Goal: Task Accomplishment & Management: Manage account settings

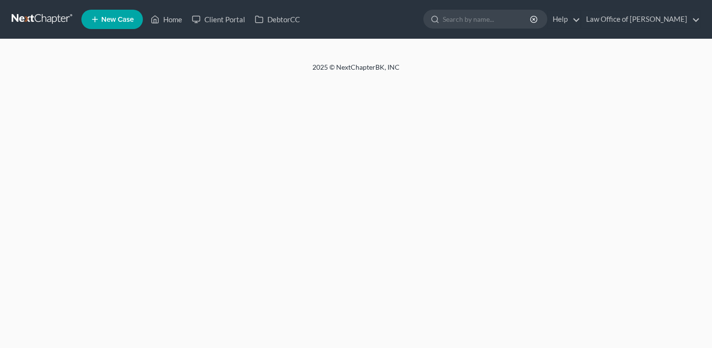
select select "6"
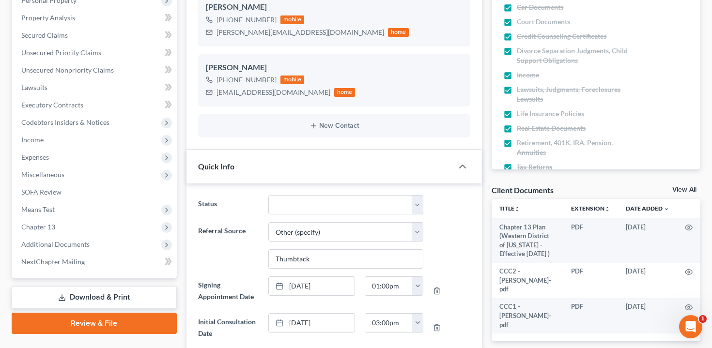
scroll to position [300, 0]
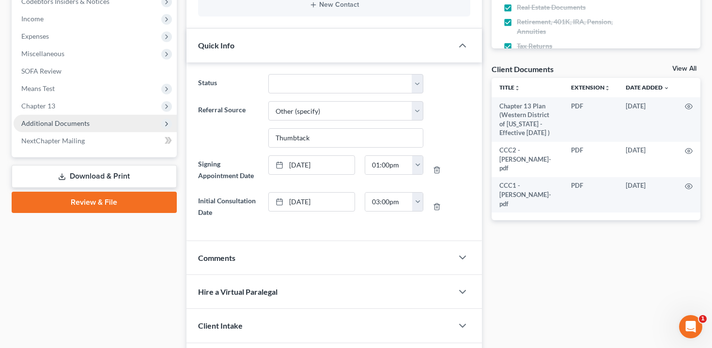
click at [92, 122] on span "Additional Documents" at bounding box center [95, 123] width 163 height 17
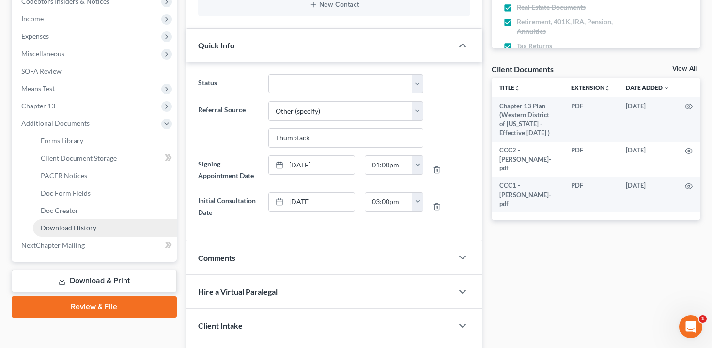
click at [76, 227] on span "Download History" at bounding box center [69, 228] width 56 height 8
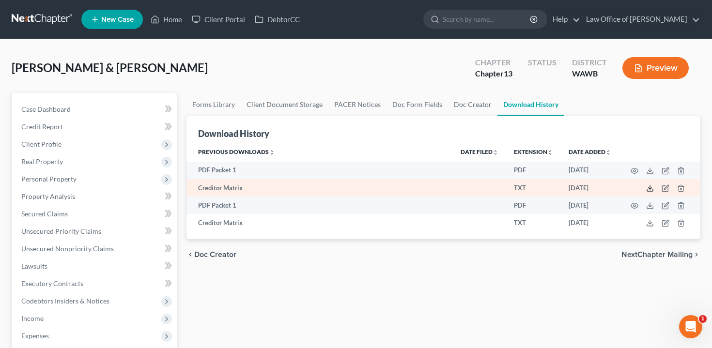
click at [648, 186] on icon at bounding box center [650, 188] width 8 height 8
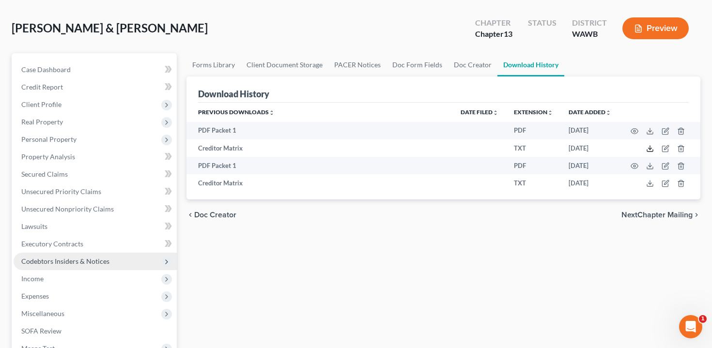
scroll to position [41, 0]
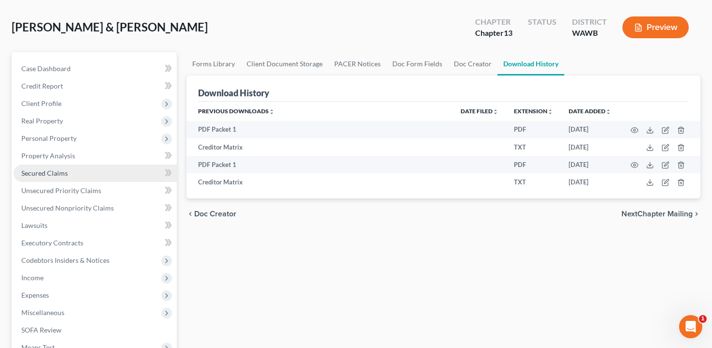
click at [69, 173] on link "Secured Claims" at bounding box center [95, 173] width 163 height 17
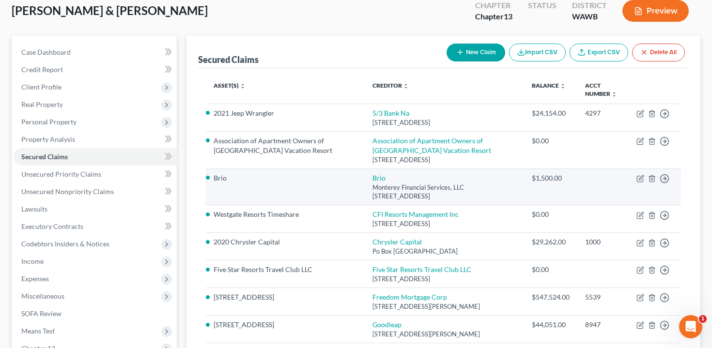
scroll to position [62, 0]
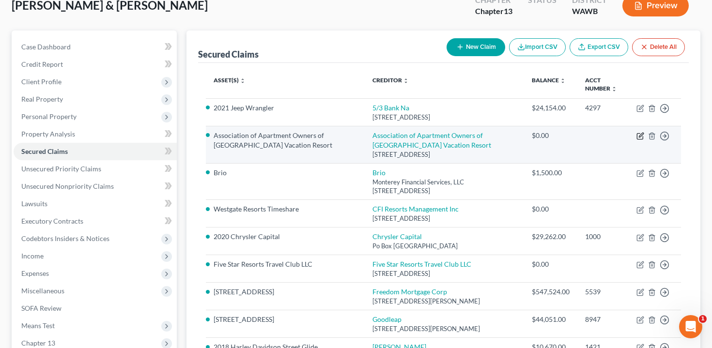
click at [641, 137] on icon "button" at bounding box center [640, 136] width 8 height 8
select select "9"
select select "4"
select select "2"
select select "0"
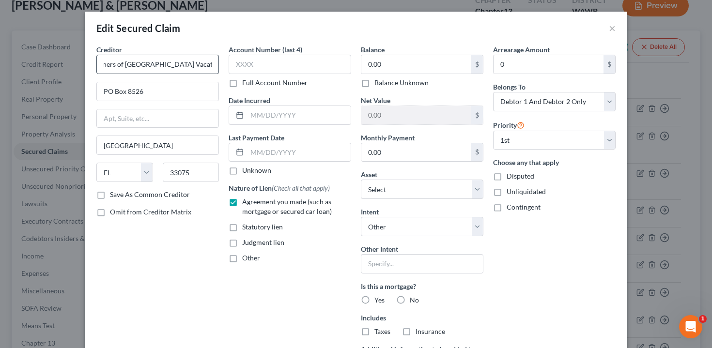
scroll to position [0, 100]
click at [129, 64] on input "Association of Apartment Owners of [GEOGRAPHIC_DATA] Vacation Resort" at bounding box center [157, 64] width 122 height 19
click at [143, 64] on input "Association of Apartment Owners of [GEOGRAPHIC_DATA] Vacation Resort" at bounding box center [157, 64] width 122 height 19
click at [144, 63] on input "Association of Apartment Owners of [GEOGRAPHIC_DATA] Vacation Resort" at bounding box center [157, 64] width 122 height 19
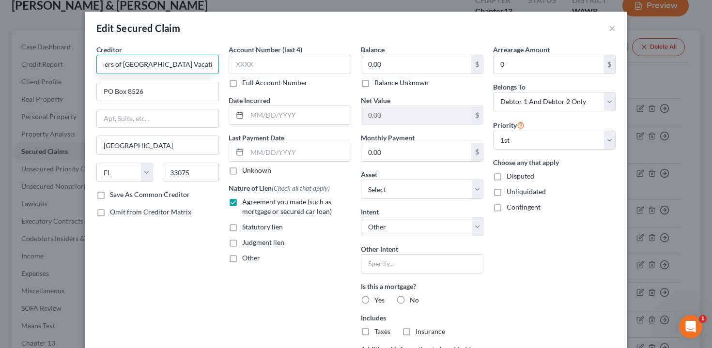
drag, startPoint x: 152, startPoint y: 65, endPoint x: 119, endPoint y: 65, distance: 32.9
click at [119, 65] on input "Association of Apartment Owners of [GEOGRAPHIC_DATA] Vacation Resort" at bounding box center [157, 64] width 122 height 19
type input "Association of Apartment Owners of [GEOGRAPHIC_DATA] Vacation Resort"
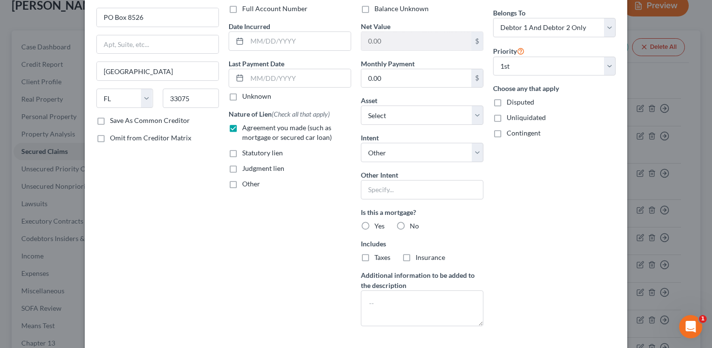
scroll to position [149, 0]
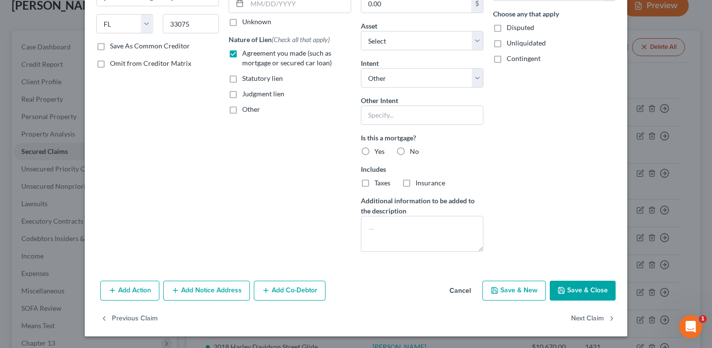
click at [577, 292] on button "Save & Close" at bounding box center [583, 291] width 66 height 20
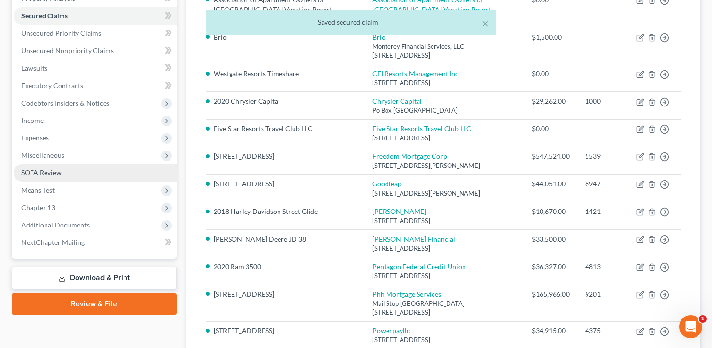
scroll to position [359, 0]
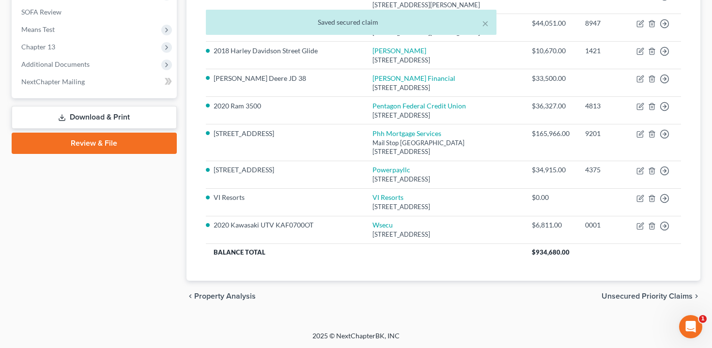
click at [99, 116] on link "Download & Print" at bounding box center [94, 117] width 165 height 23
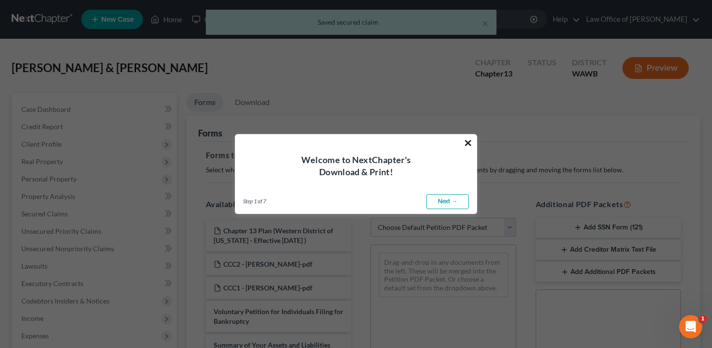
click at [471, 140] on button "×" at bounding box center [467, 142] width 9 height 15
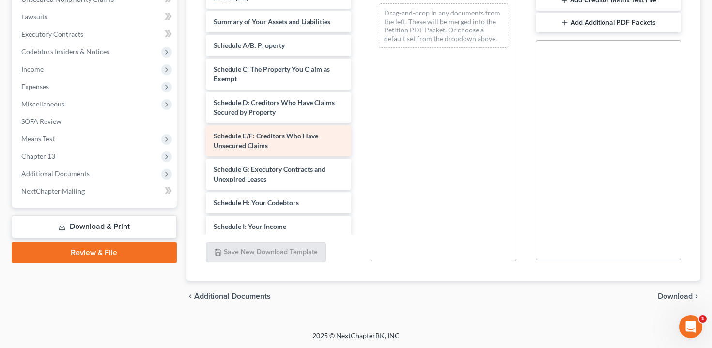
scroll to position [247, 0]
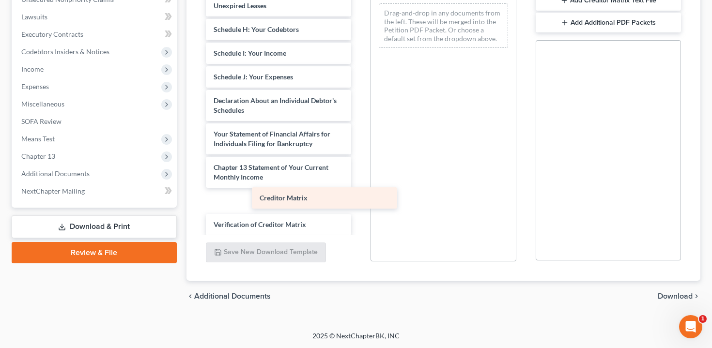
drag, startPoint x: 275, startPoint y: 194, endPoint x: 440, endPoint y: 175, distance: 165.7
click at [359, 175] on div "Creditor Matrix Chapter 13 Plan (Western District of [US_STATE] - Effective [DA…" at bounding box center [278, 8] width 161 height 569
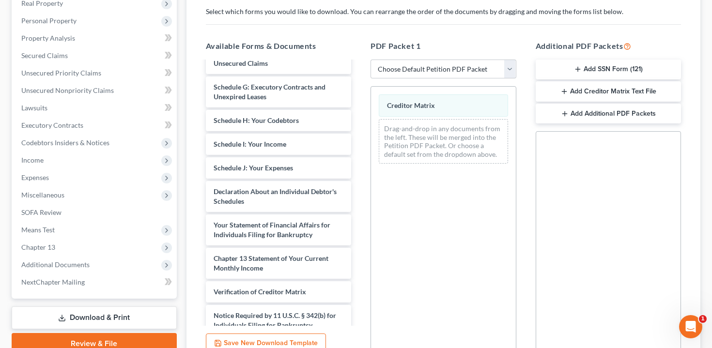
scroll to position [10, 0]
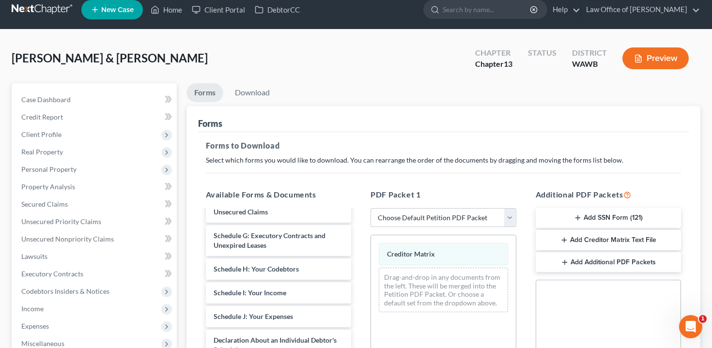
click at [662, 61] on button "Preview" at bounding box center [655, 58] width 66 height 22
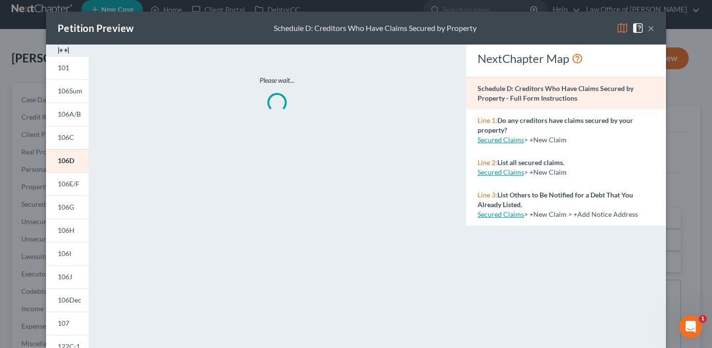
click at [648, 30] on button "×" at bounding box center [650, 28] width 7 height 12
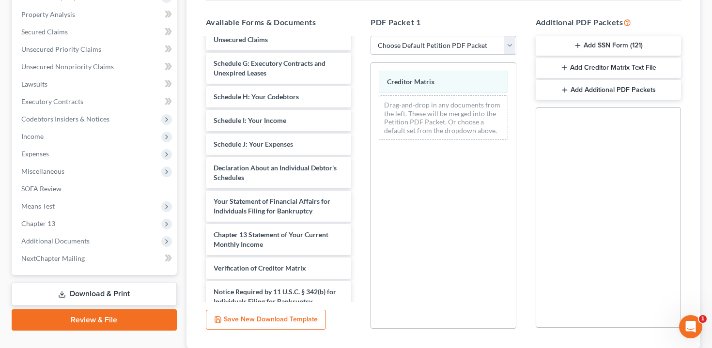
scroll to position [249, 0]
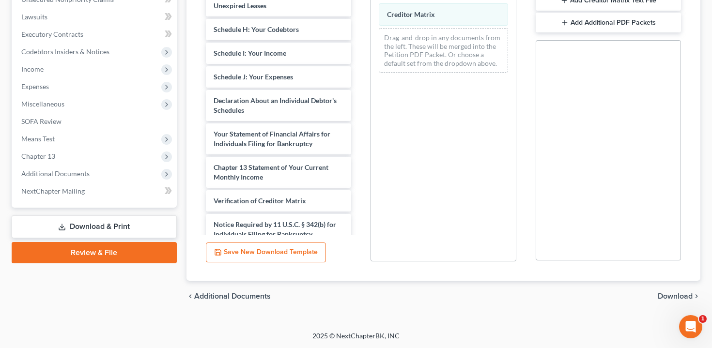
click at [668, 290] on div "chevron_left Additional Documents Download chevron_right" at bounding box center [443, 296] width 514 height 31
click at [664, 298] on span "Download" at bounding box center [674, 296] width 35 height 8
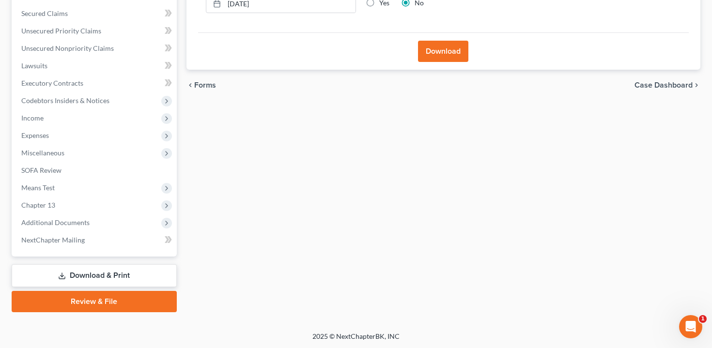
scroll to position [8, 0]
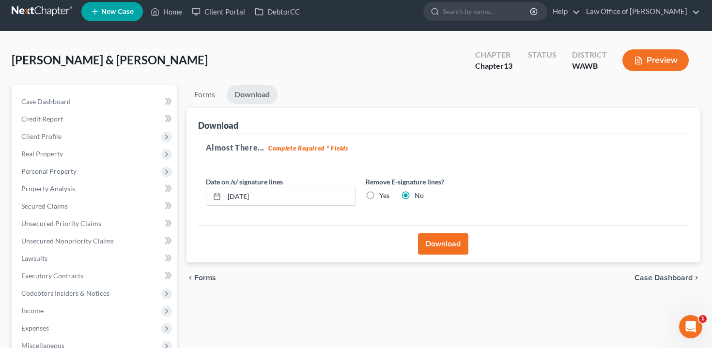
click at [440, 240] on button "Download" at bounding box center [443, 243] width 50 height 21
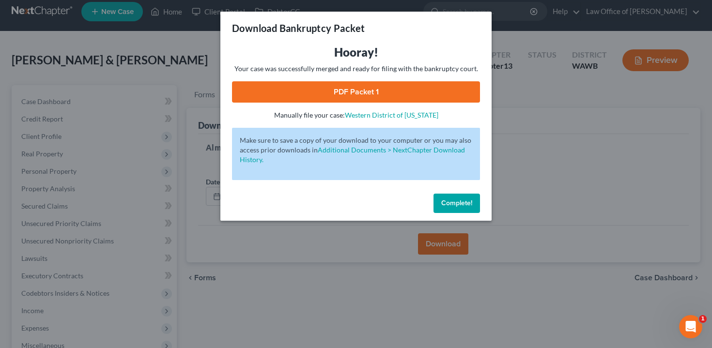
click at [369, 88] on link "PDF Packet 1" at bounding box center [356, 91] width 248 height 21
click at [360, 92] on link "PDF Packet 1" at bounding box center [356, 91] width 248 height 21
